Goal: Find contact information: Find contact information

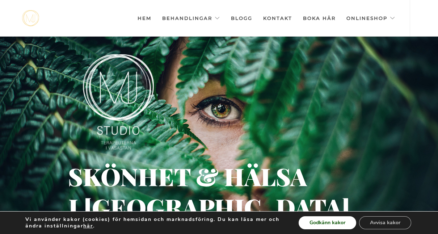
click at [328, 224] on button "Godkänn kakor" at bounding box center [328, 222] width 58 height 13
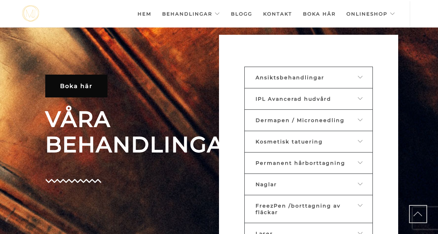
scroll to position [236, 0]
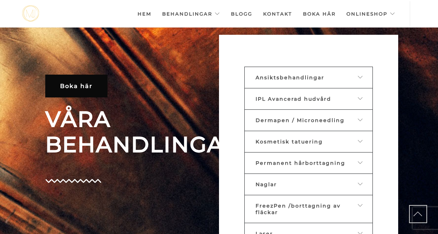
click at [361, 76] on icon at bounding box center [361, 77] width 6 height 5
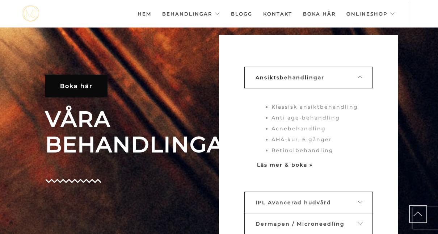
click at [282, 165] on strong "Läs mer & boka »" at bounding box center [285, 165] width 56 height 7
click at [271, 163] on strong "Läs mer & boka »" at bounding box center [285, 165] width 56 height 7
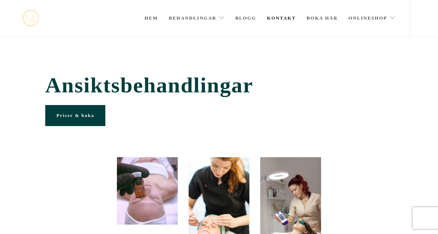
click at [284, 18] on link "Kontakt" at bounding box center [281, 18] width 29 height 36
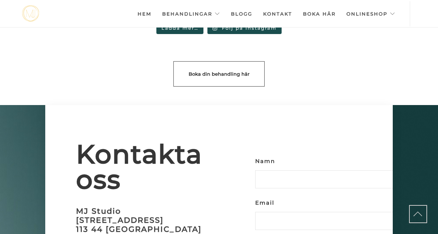
scroll to position [1864, 0]
